Goal: Navigation & Orientation: Find specific page/section

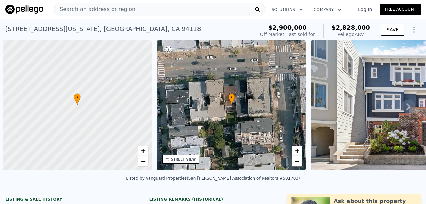
scroll to position [0, 3]
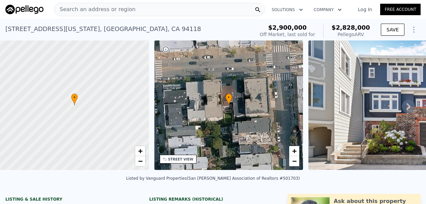
click at [409, 104] on icon at bounding box center [408, 106] width 4 height 7
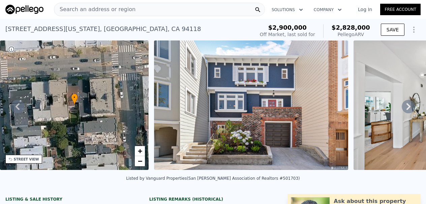
click at [409, 104] on icon at bounding box center [408, 106] width 4 height 7
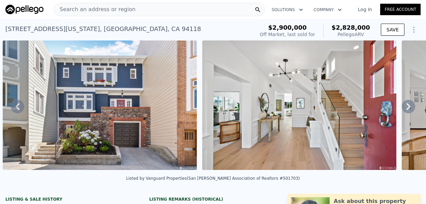
click at [409, 104] on icon at bounding box center [408, 106] width 4 height 7
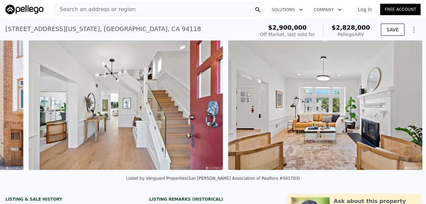
scroll to position [0, 508]
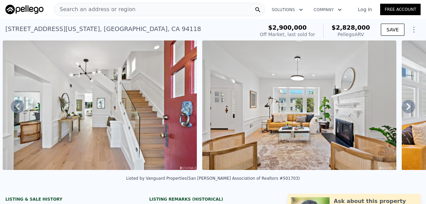
click at [409, 104] on icon at bounding box center [408, 106] width 4 height 7
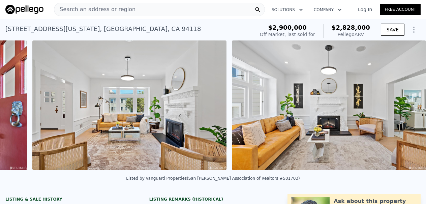
scroll to position [0, 707]
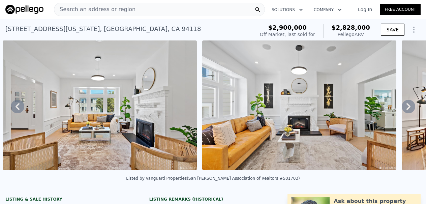
click at [409, 104] on icon at bounding box center [408, 106] width 4 height 7
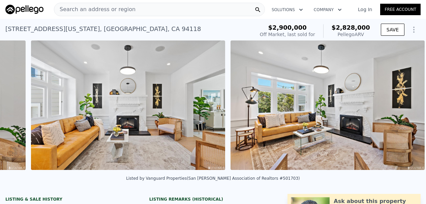
scroll to position [0, 906]
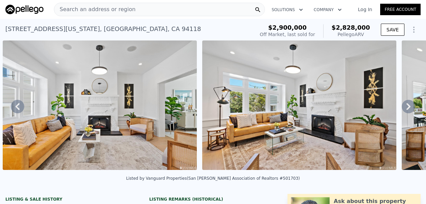
click at [409, 104] on icon at bounding box center [408, 106] width 4 height 7
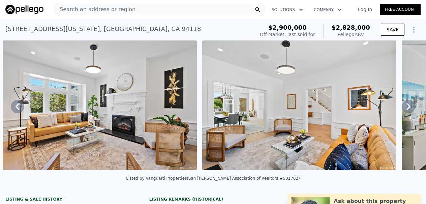
click at [409, 104] on icon at bounding box center [408, 106] width 4 height 7
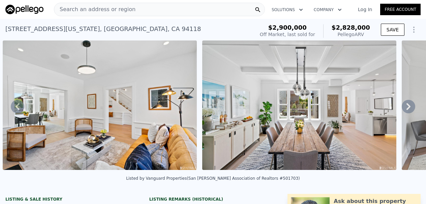
click at [409, 104] on icon at bounding box center [408, 106] width 4 height 7
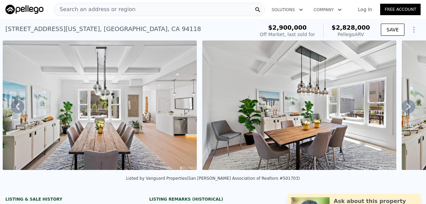
click at [409, 104] on icon at bounding box center [408, 106] width 4 height 7
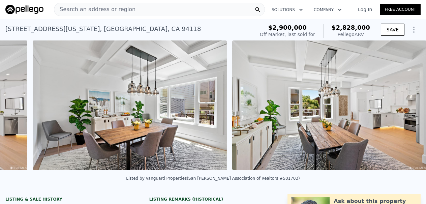
scroll to position [0, 1704]
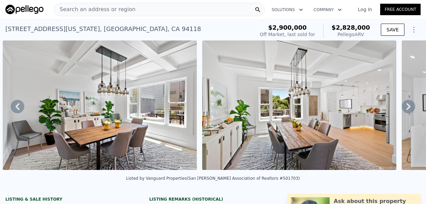
click at [409, 104] on icon at bounding box center [408, 106] width 4 height 7
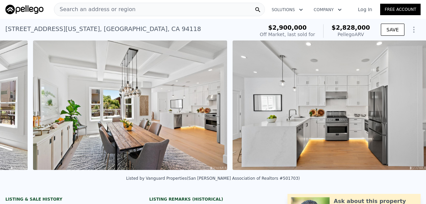
scroll to position [0, 1904]
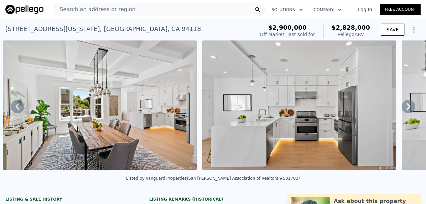
click at [409, 104] on icon at bounding box center [408, 106] width 4 height 7
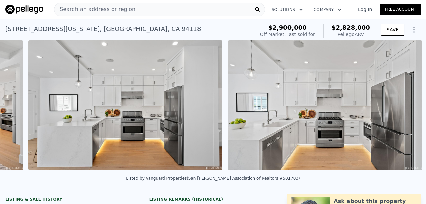
scroll to position [0, 2103]
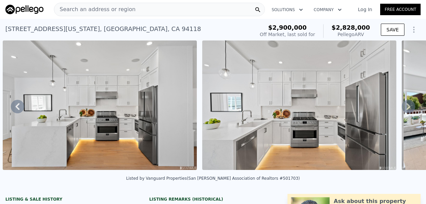
click at [409, 103] on icon at bounding box center [408, 106] width 13 height 13
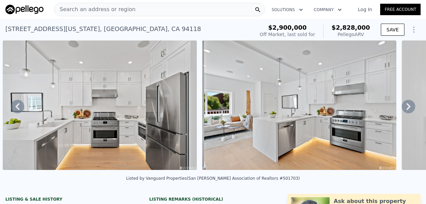
click at [409, 103] on icon at bounding box center [408, 106] width 13 height 13
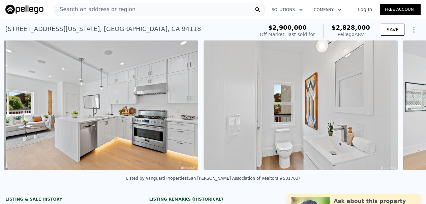
scroll to position [0, 2502]
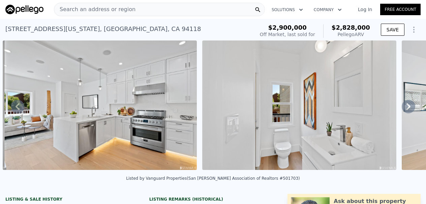
click at [409, 103] on icon at bounding box center [408, 106] width 13 height 13
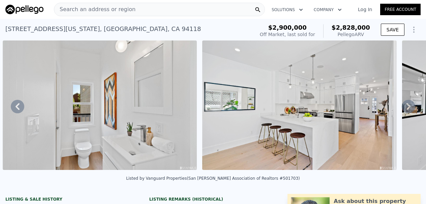
click at [409, 103] on icon at bounding box center [408, 106] width 13 height 13
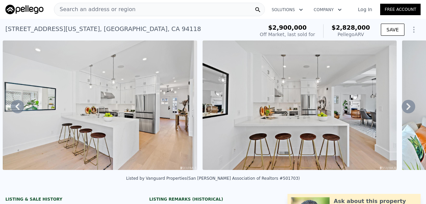
click at [409, 103] on icon at bounding box center [408, 106] width 13 height 13
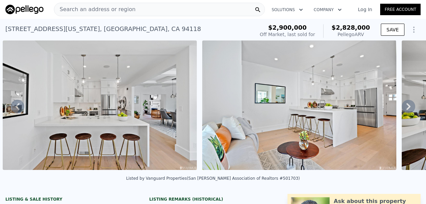
click at [409, 103] on icon at bounding box center [408, 106] width 13 height 13
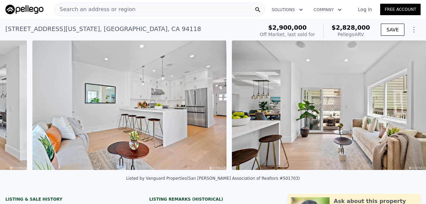
scroll to position [0, 3300]
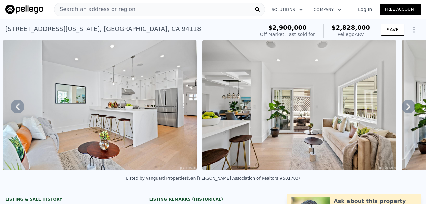
click at [409, 103] on icon at bounding box center [408, 106] width 13 height 13
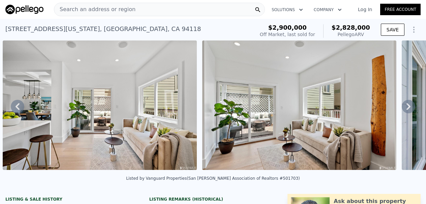
click at [409, 103] on icon at bounding box center [408, 106] width 13 height 13
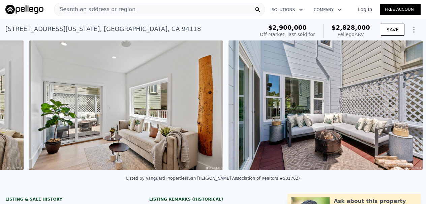
scroll to position [0, 3699]
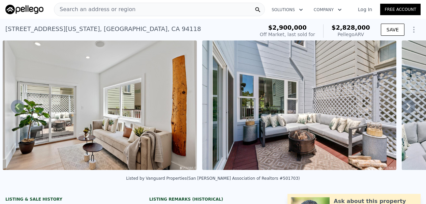
click at [409, 103] on icon at bounding box center [408, 106] width 13 height 13
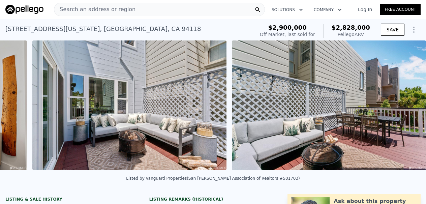
scroll to position [0, 3898]
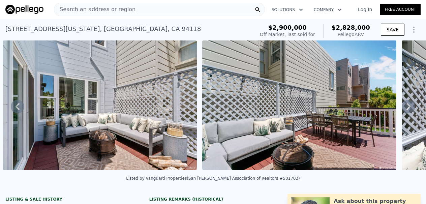
click at [409, 103] on icon at bounding box center [408, 106] width 13 height 13
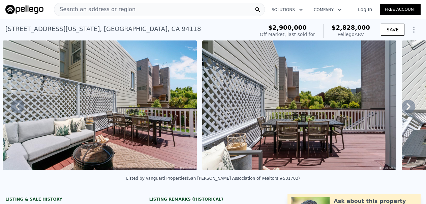
click at [409, 103] on icon at bounding box center [408, 106] width 13 height 13
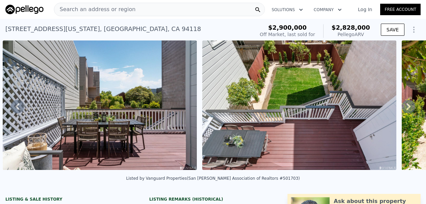
click at [409, 103] on icon at bounding box center [408, 106] width 13 height 13
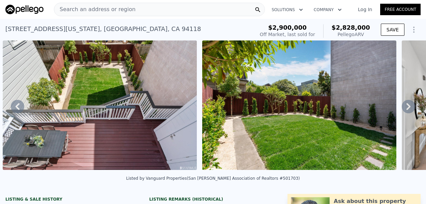
click at [409, 103] on icon at bounding box center [408, 106] width 13 height 13
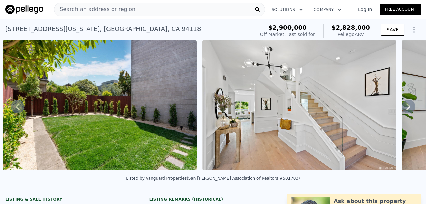
click at [409, 103] on icon at bounding box center [408, 106] width 13 height 13
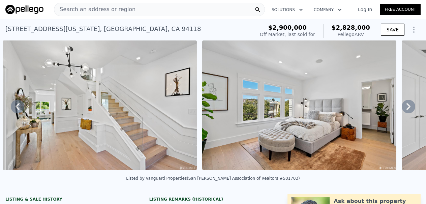
click at [409, 103] on icon at bounding box center [408, 106] width 13 height 13
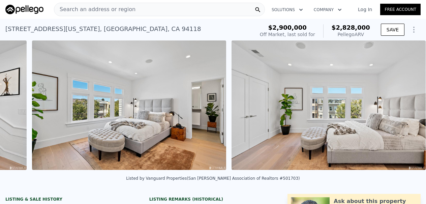
scroll to position [0, 5095]
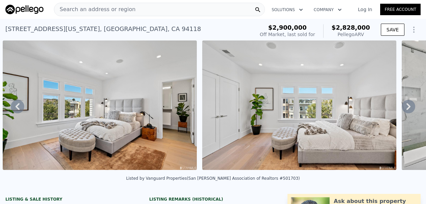
click at [409, 103] on icon at bounding box center [408, 106] width 13 height 13
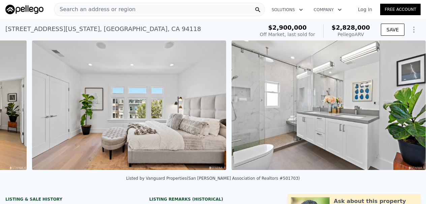
scroll to position [0, 5294]
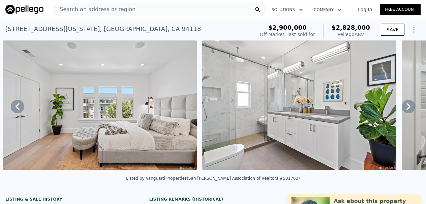
click at [409, 103] on icon at bounding box center [408, 106] width 13 height 13
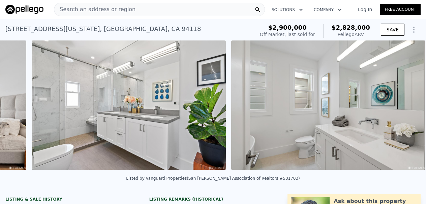
scroll to position [0, 5493]
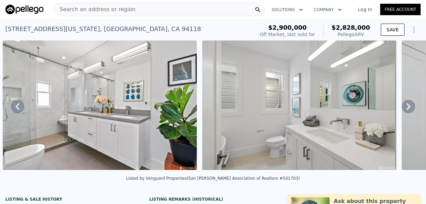
click at [409, 103] on icon at bounding box center [408, 106] width 13 height 13
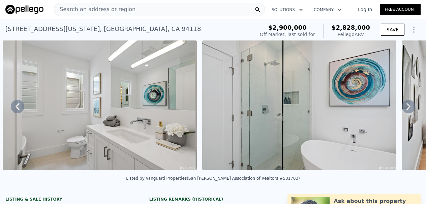
click at [409, 103] on icon at bounding box center [408, 106] width 13 height 13
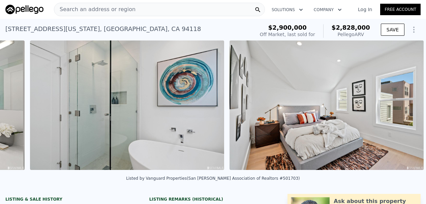
scroll to position [0, 5892]
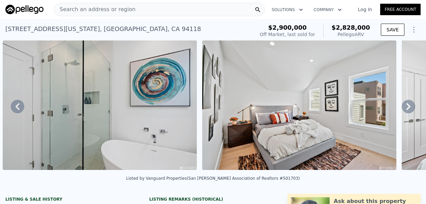
click at [409, 103] on icon at bounding box center [408, 106] width 13 height 13
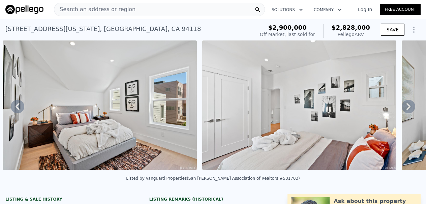
click at [409, 103] on icon at bounding box center [408, 106] width 13 height 13
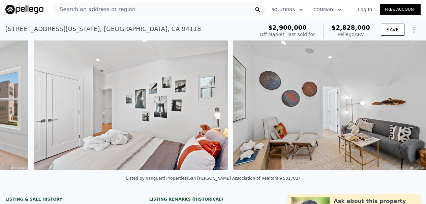
scroll to position [0, 6291]
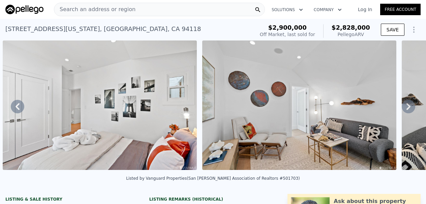
click at [410, 103] on icon at bounding box center [408, 106] width 13 height 13
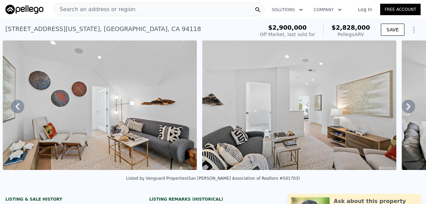
click at [410, 103] on icon at bounding box center [408, 106] width 13 height 13
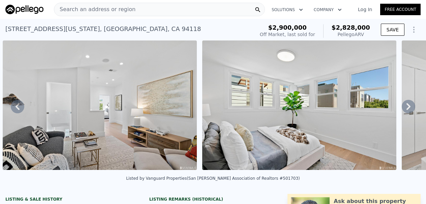
click at [410, 103] on icon at bounding box center [408, 106] width 13 height 13
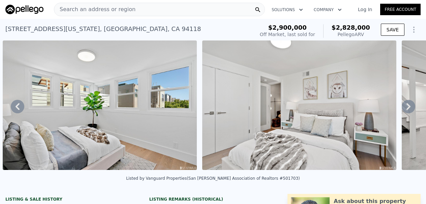
click at [410, 103] on icon at bounding box center [408, 106] width 13 height 13
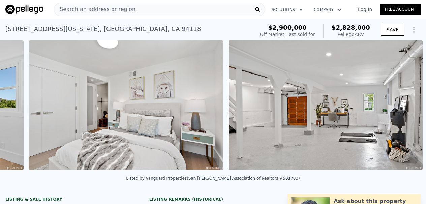
scroll to position [0, 7089]
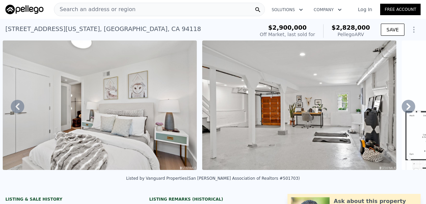
click at [410, 103] on icon at bounding box center [408, 106] width 13 height 13
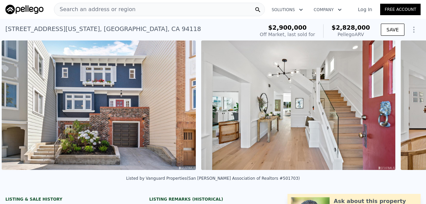
scroll to position [0, 308]
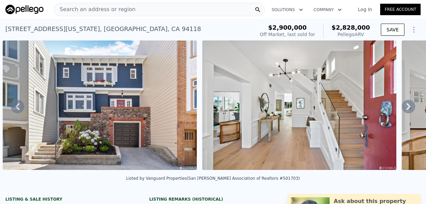
click at [409, 104] on icon at bounding box center [408, 106] width 13 height 13
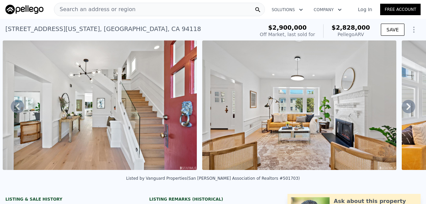
click at [409, 104] on icon at bounding box center [408, 106] width 13 height 13
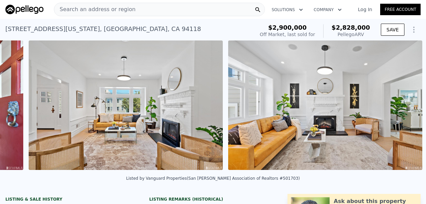
scroll to position [0, 707]
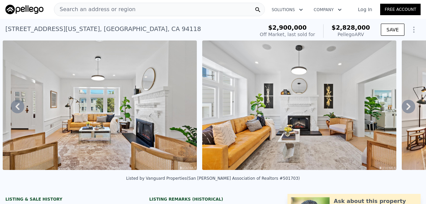
click at [409, 104] on icon at bounding box center [408, 106] width 13 height 13
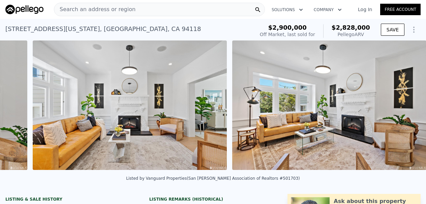
scroll to position [0, 906]
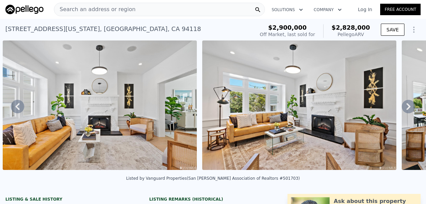
click at [409, 104] on icon at bounding box center [408, 106] width 13 height 13
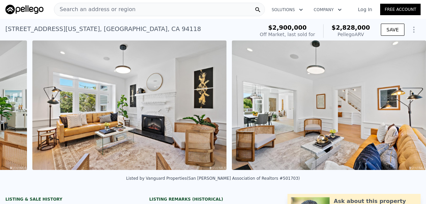
scroll to position [0, 1106]
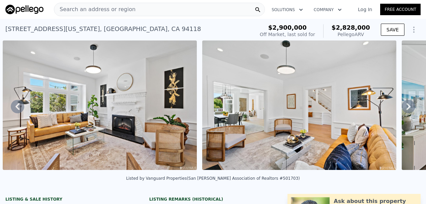
click at [409, 104] on icon at bounding box center [408, 106] width 13 height 13
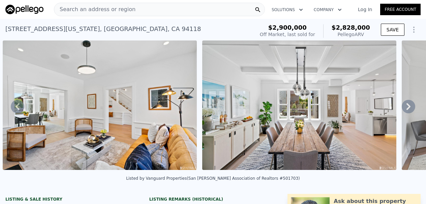
click at [409, 104] on icon at bounding box center [408, 106] width 13 height 13
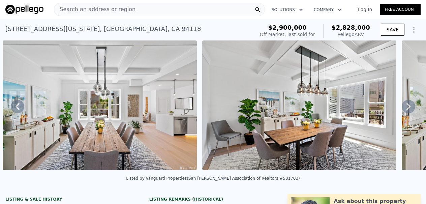
click at [409, 104] on icon at bounding box center [408, 106] width 4 height 7
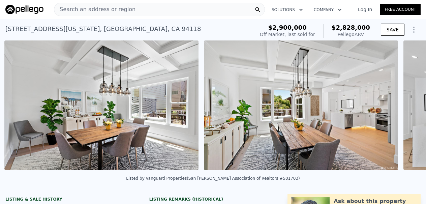
scroll to position [0, 1704]
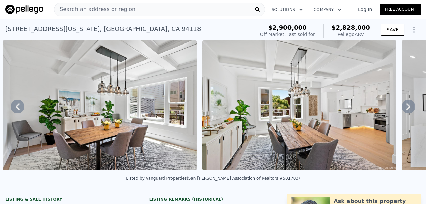
click at [409, 104] on icon at bounding box center [408, 106] width 4 height 7
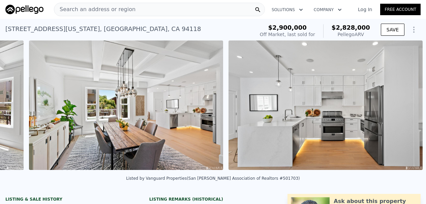
scroll to position [0, 1904]
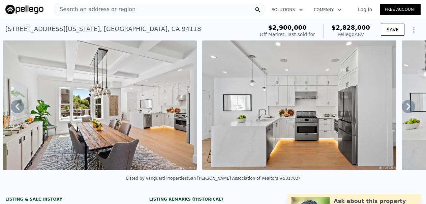
click at [409, 104] on icon at bounding box center [408, 106] width 4 height 7
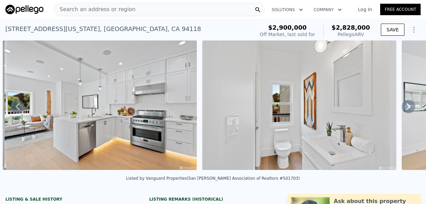
scroll to position [0, 0]
